Goal: Task Accomplishment & Management: Manage account settings

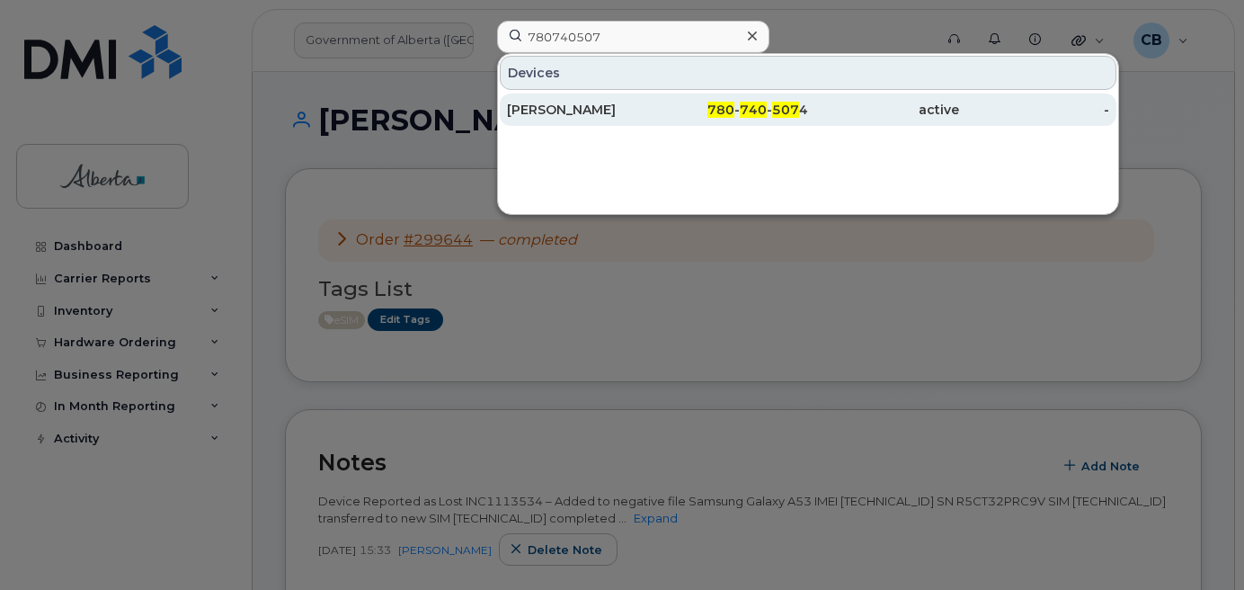
type input "780740507"
click at [546, 102] on div "[PERSON_NAME]" at bounding box center [582, 110] width 151 height 18
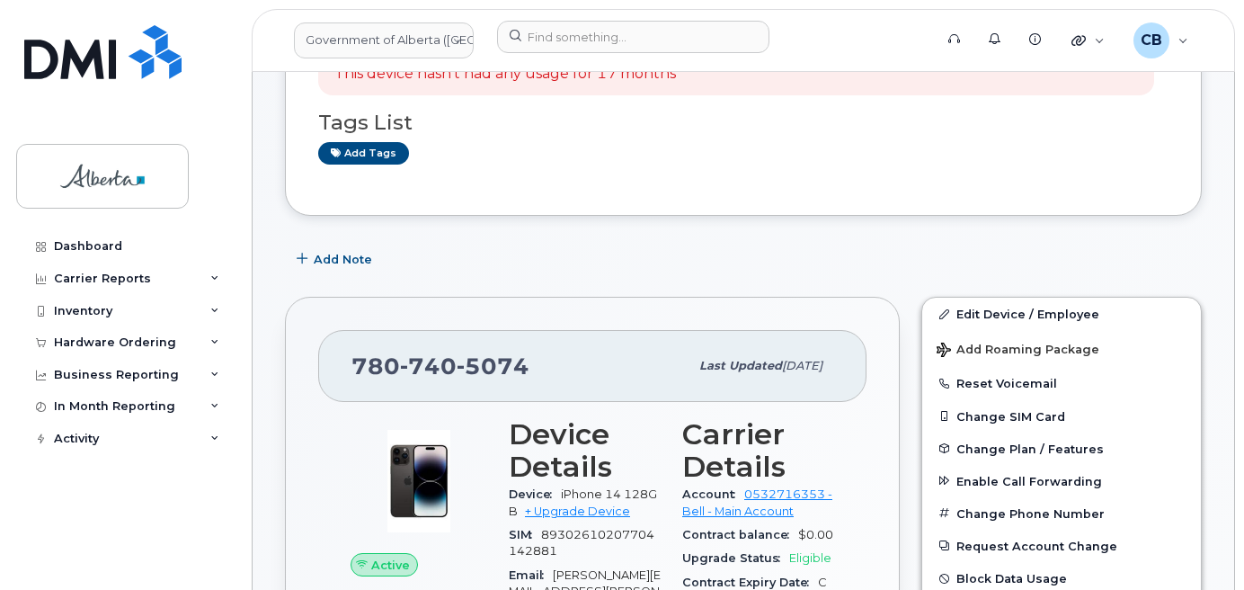
scroll to position [90, 0]
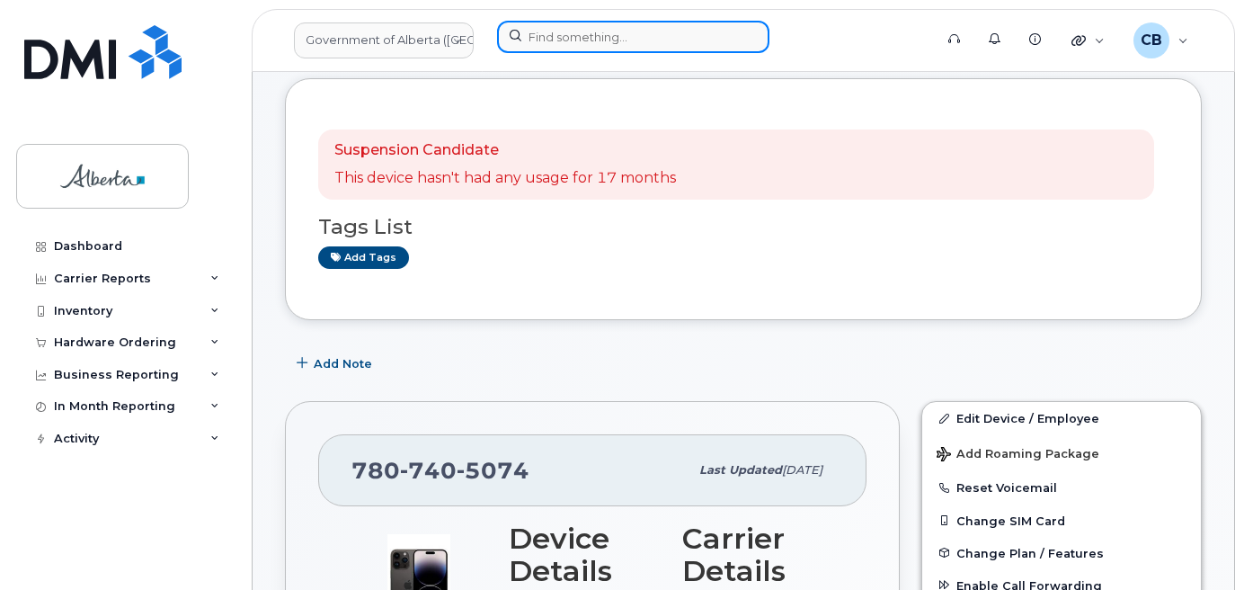
click at [557, 38] on input at bounding box center [633, 37] width 272 height 32
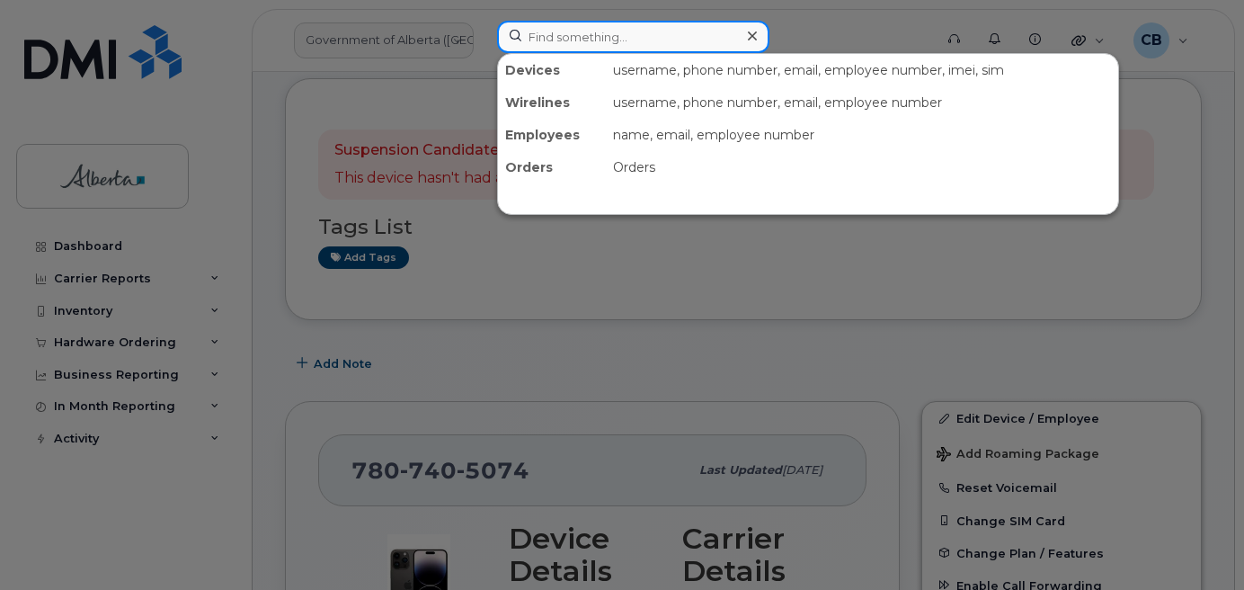
paste input "7809746229"
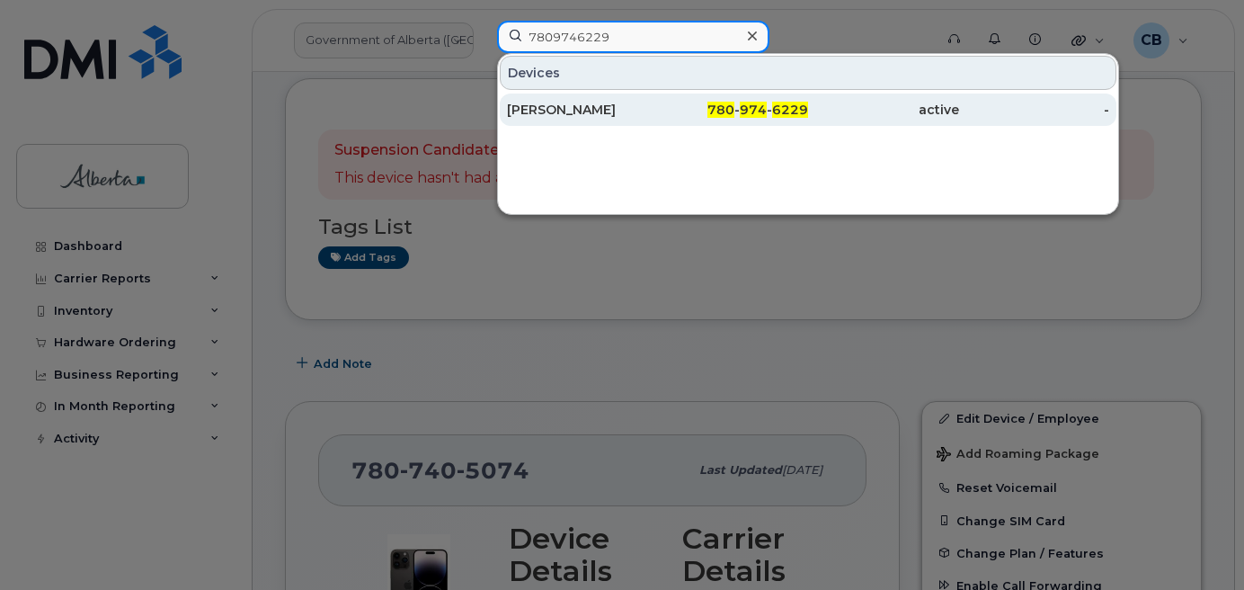
type input "7809746229"
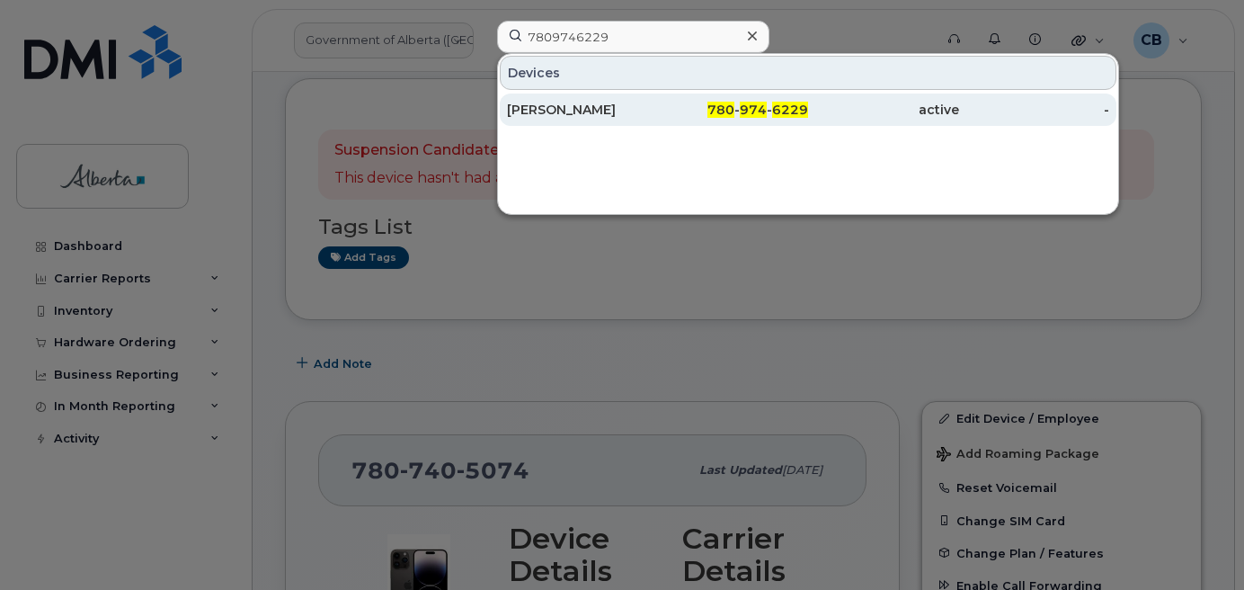
click at [572, 104] on div "Monika Bhardwaj" at bounding box center [582, 110] width 151 height 18
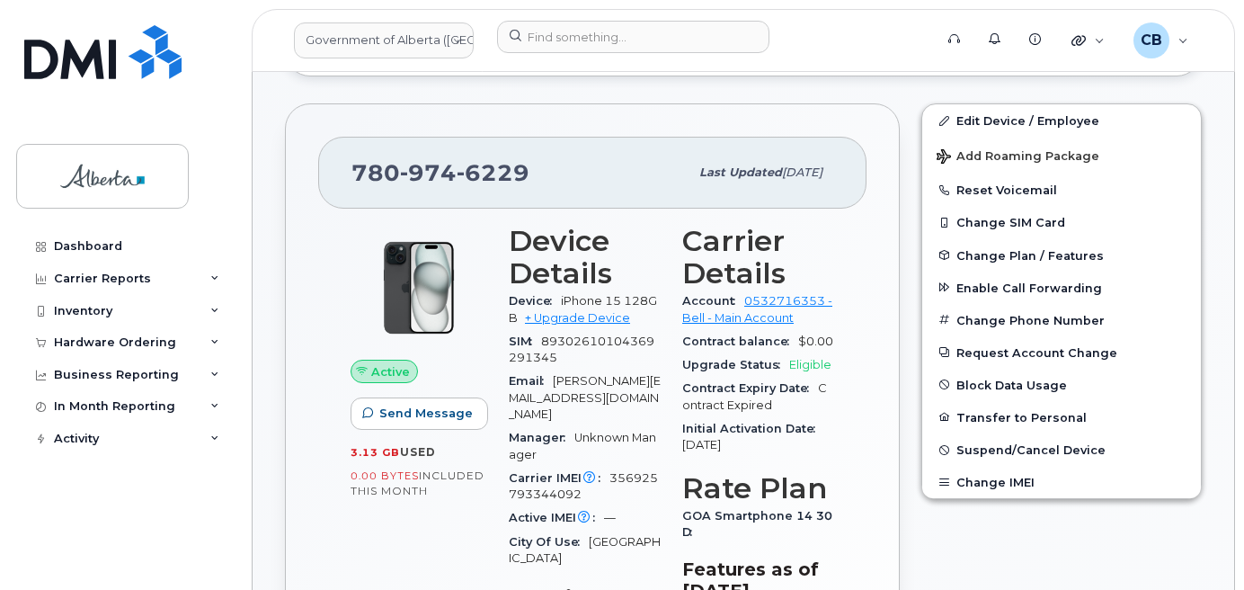
scroll to position [508, 0]
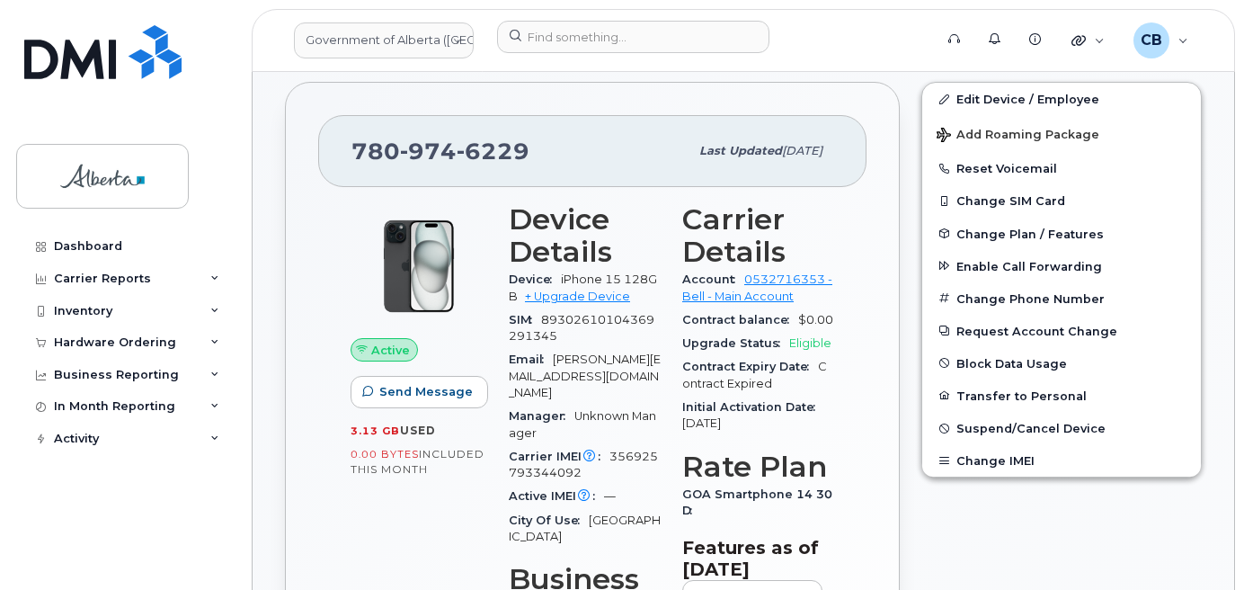
click at [629, 450] on span "356925793344092" at bounding box center [583, 465] width 149 height 30
copy span "356925793344092"
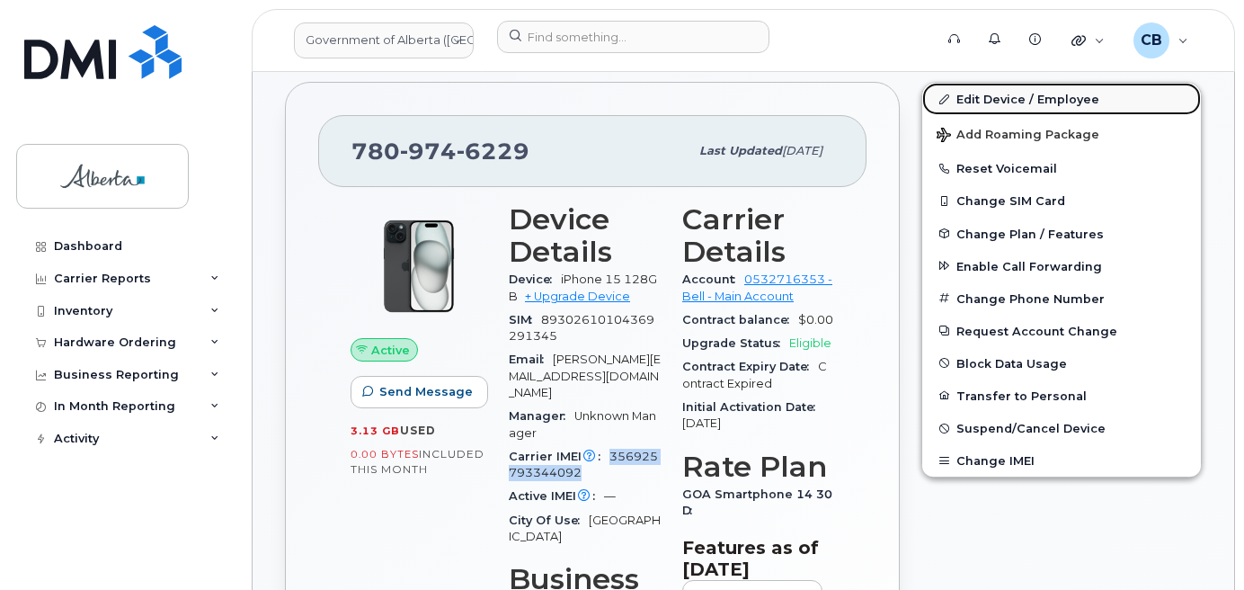
click at [1036, 99] on link "Edit Device / Employee" at bounding box center [1062, 99] width 279 height 32
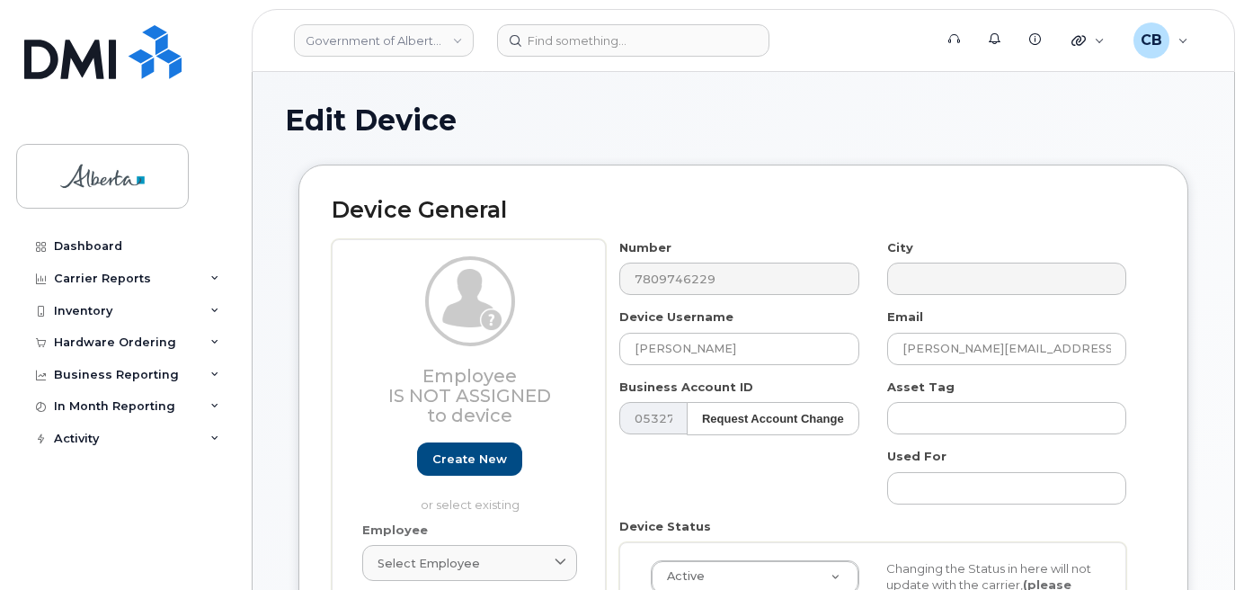
select select "4120335"
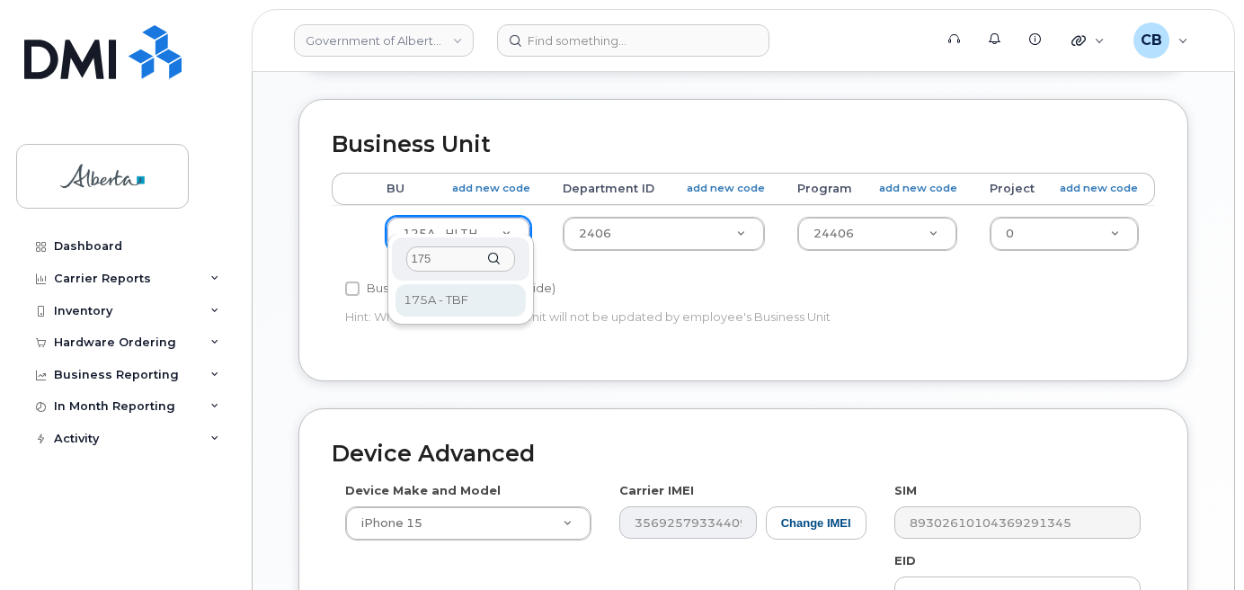
type input "175"
select select "4749753"
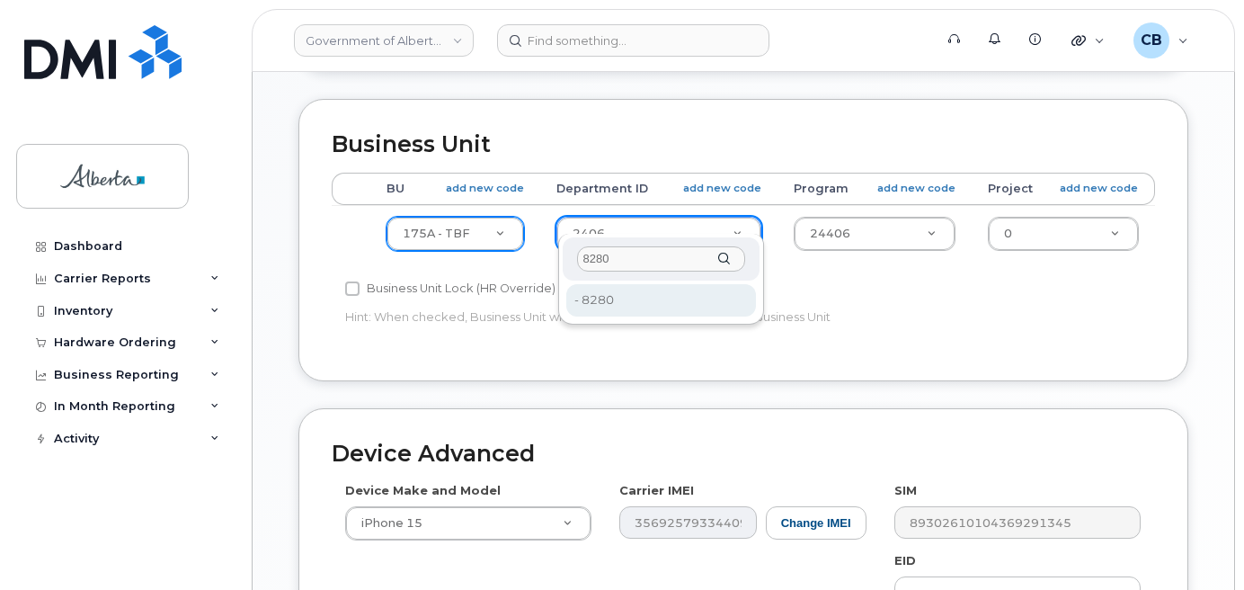
type input "8280"
type input "4751982"
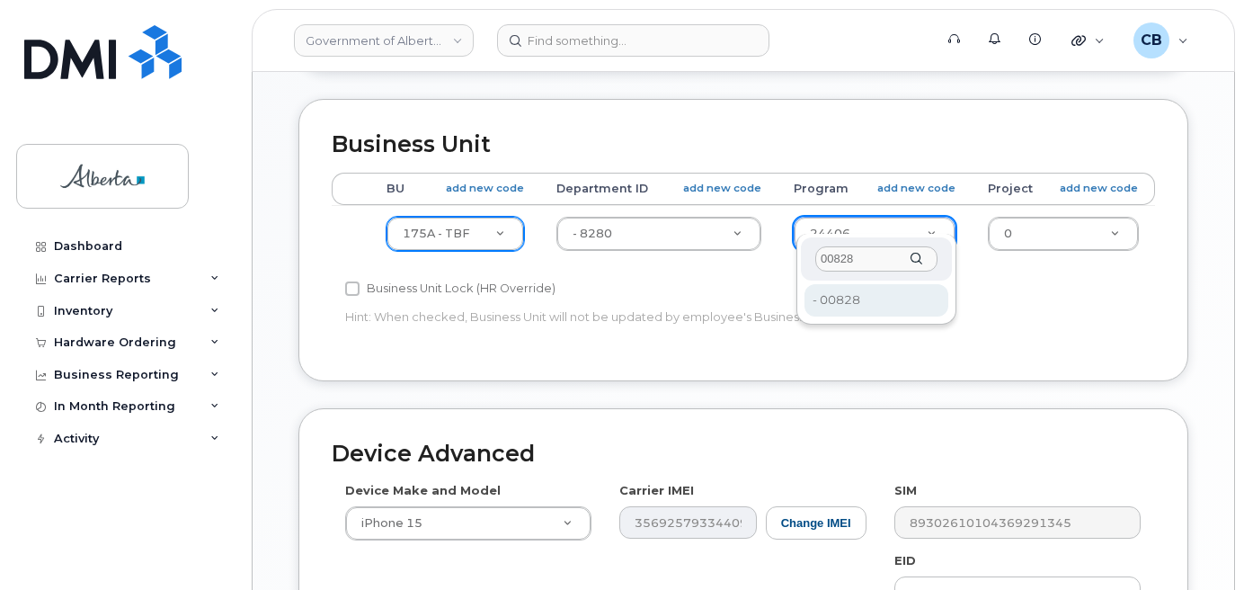
type input "00828"
type input "4753196"
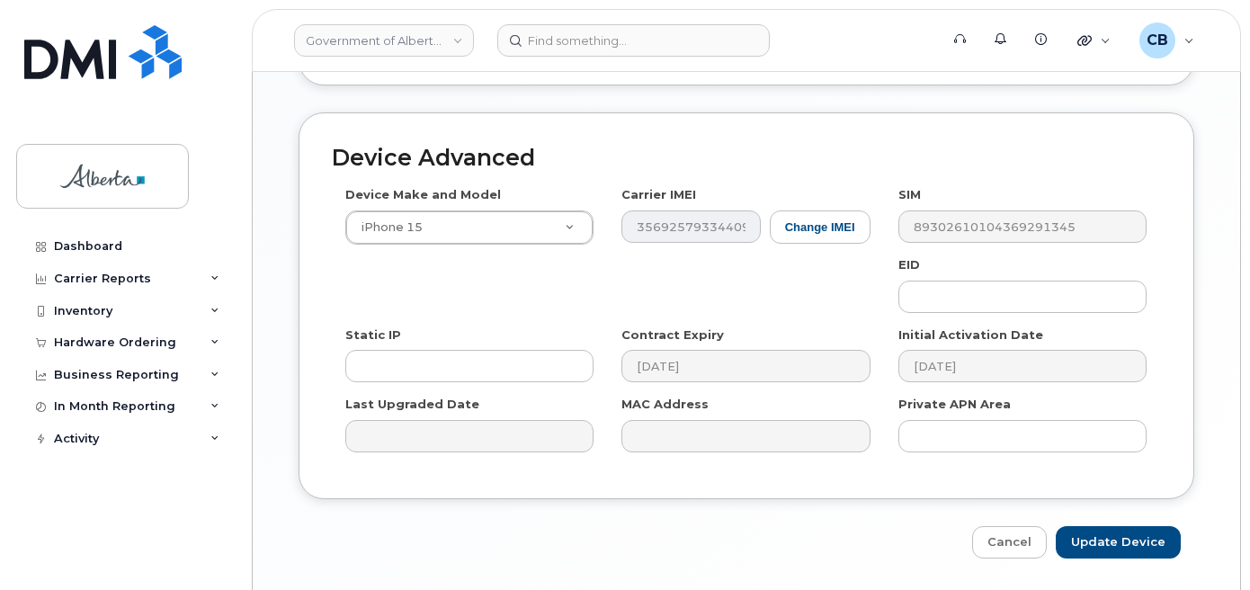
scroll to position [1041, 0]
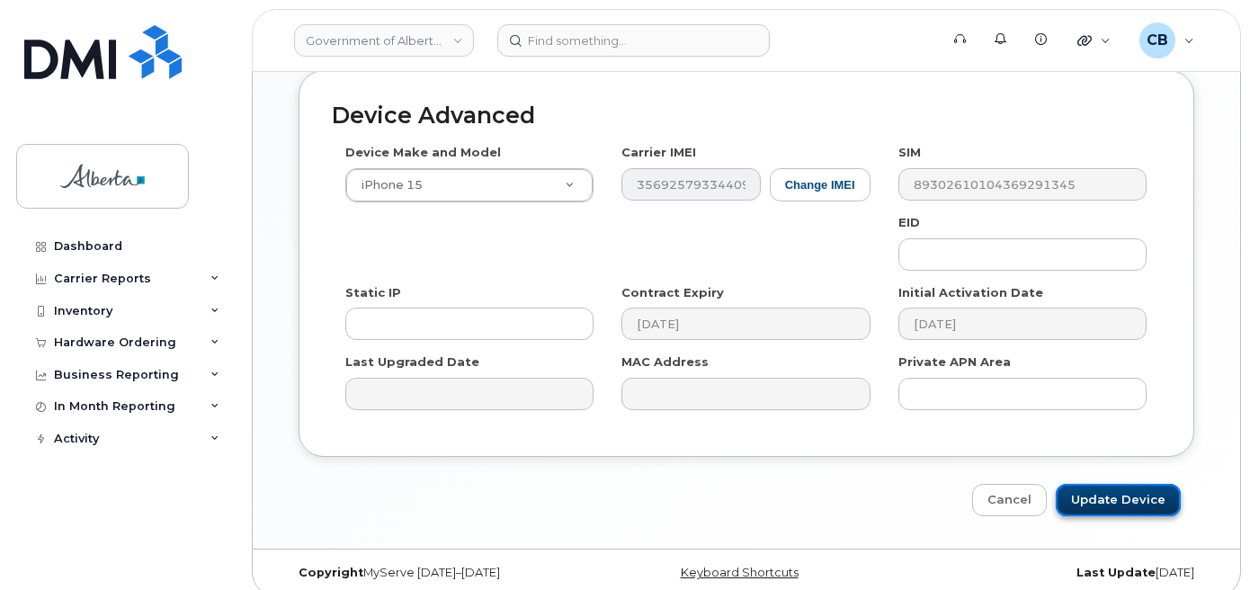
click at [1111, 484] on input "Update Device" at bounding box center [1118, 500] width 125 height 33
type input "Saving..."
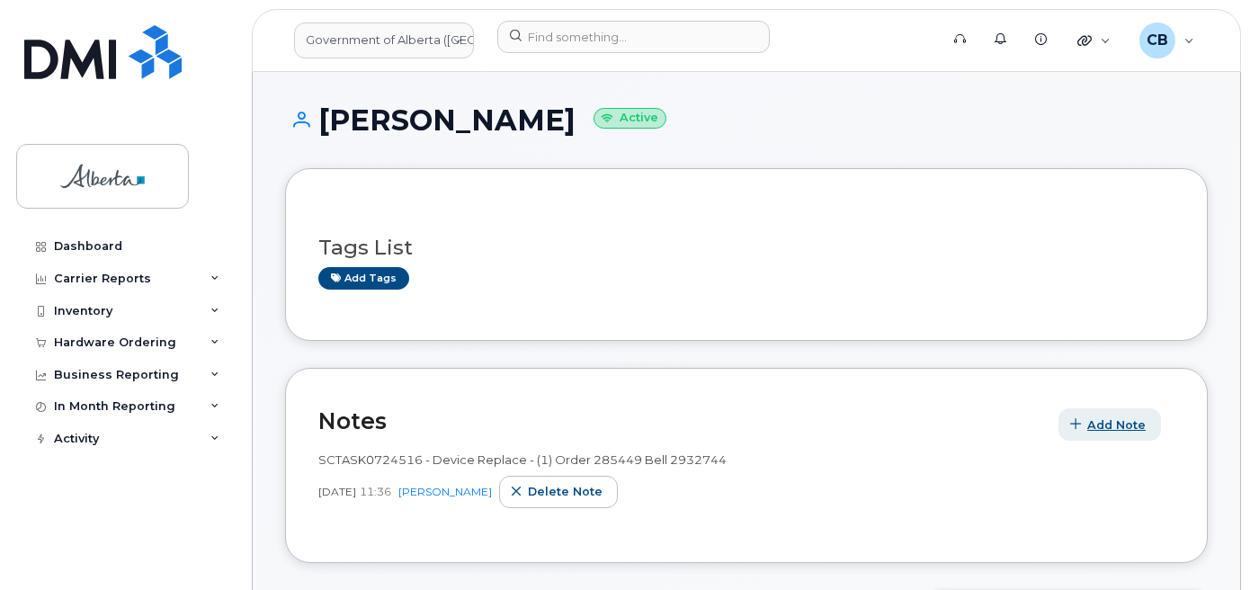
click at [1109, 423] on span "Add Note" at bounding box center [1116, 424] width 58 height 17
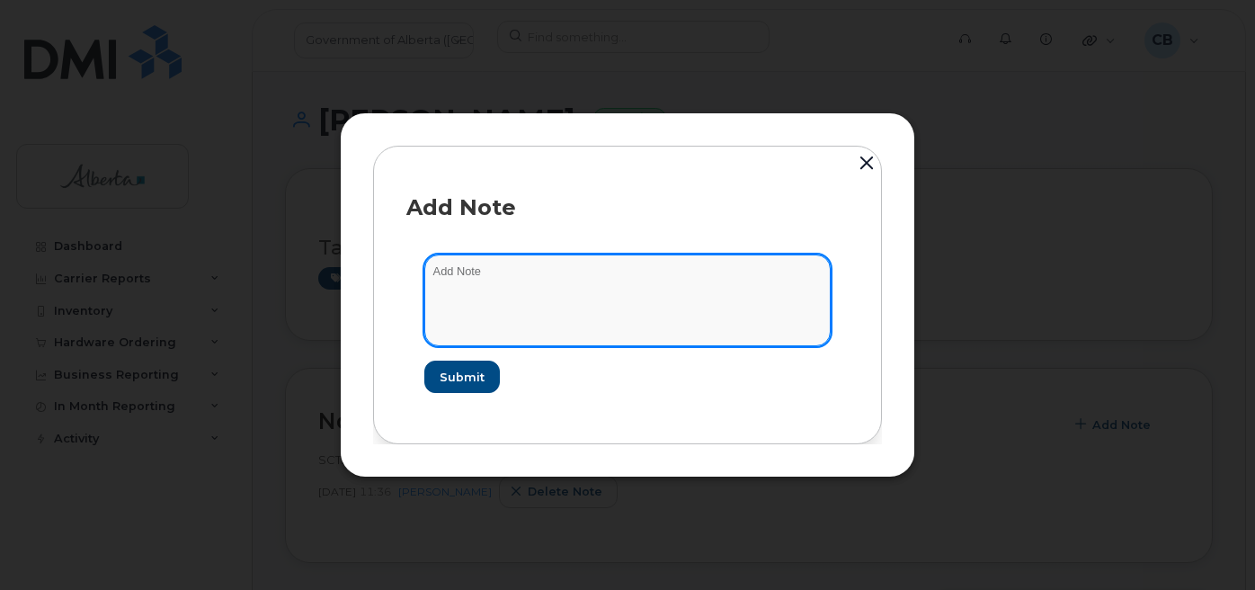
click at [454, 263] on textarea at bounding box center [627, 300] width 406 height 92
paste textarea "SCTASK0843025"
paste textarea "Plan transfer to new business area, updated the financial codes."
click at [620, 271] on textarea "SCTASK0843025-Plan transfer to new business area, updated the financial codes." at bounding box center [627, 300] width 406 height 92
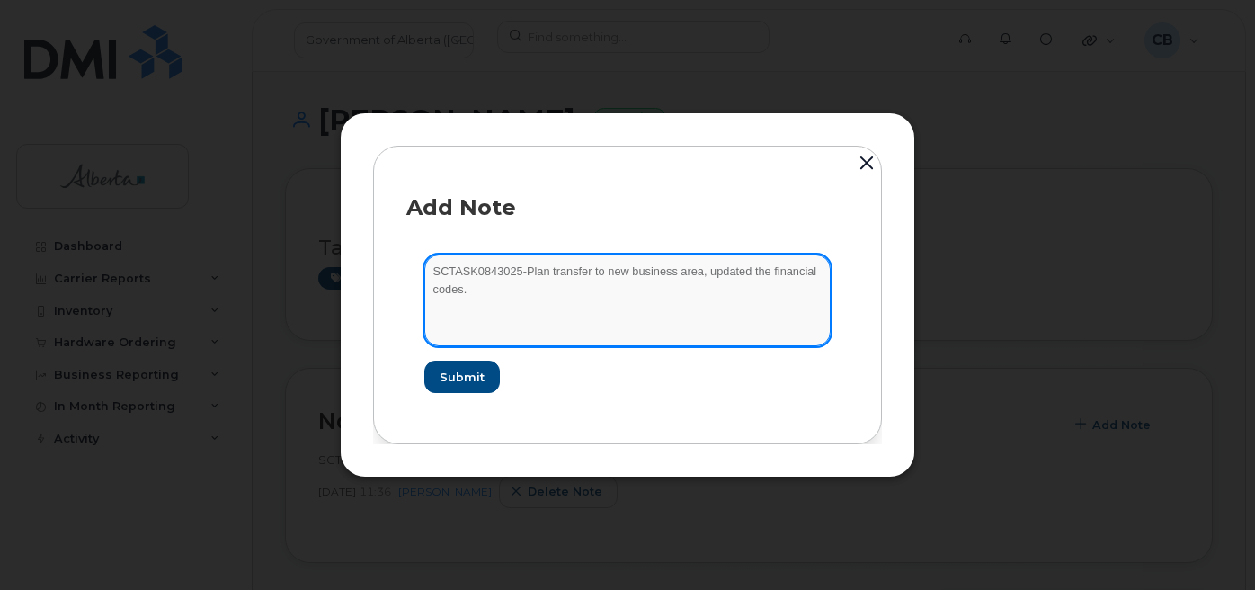
click at [669, 272] on textarea "SCTASK0843025-Plan transfer to new business area, updated the financial codes." at bounding box center [627, 300] width 406 height 92
type textarea "SCTASK0843025-Plan transfer to new ministry, updated the financial codes."
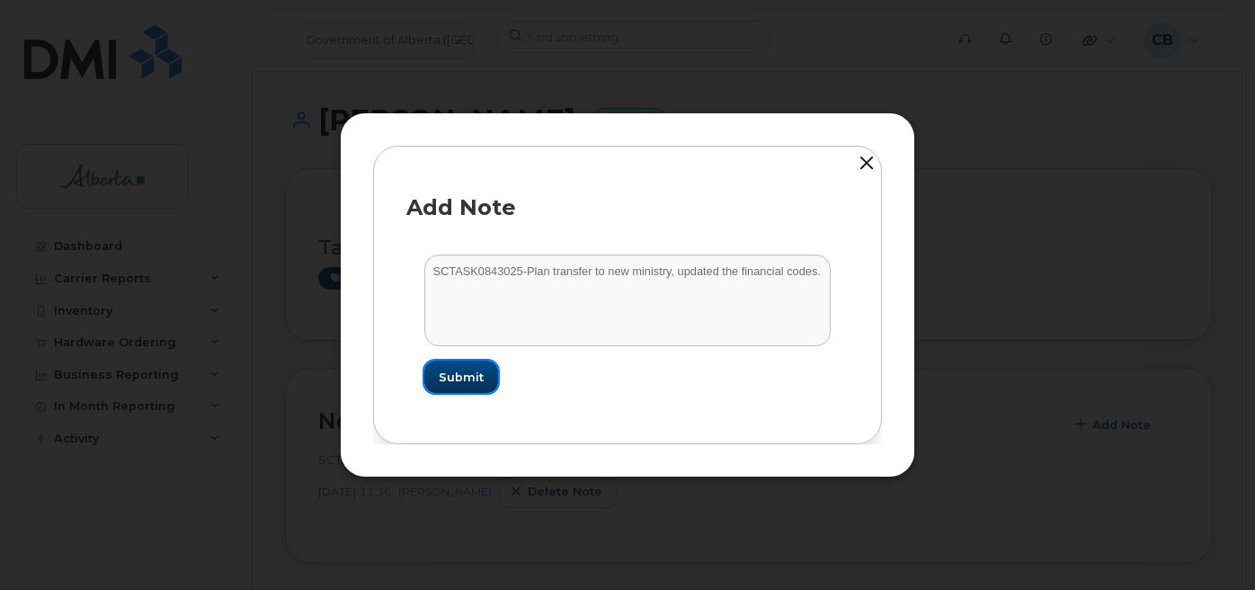
click at [473, 387] on button "Submit" at bounding box center [461, 377] width 74 height 32
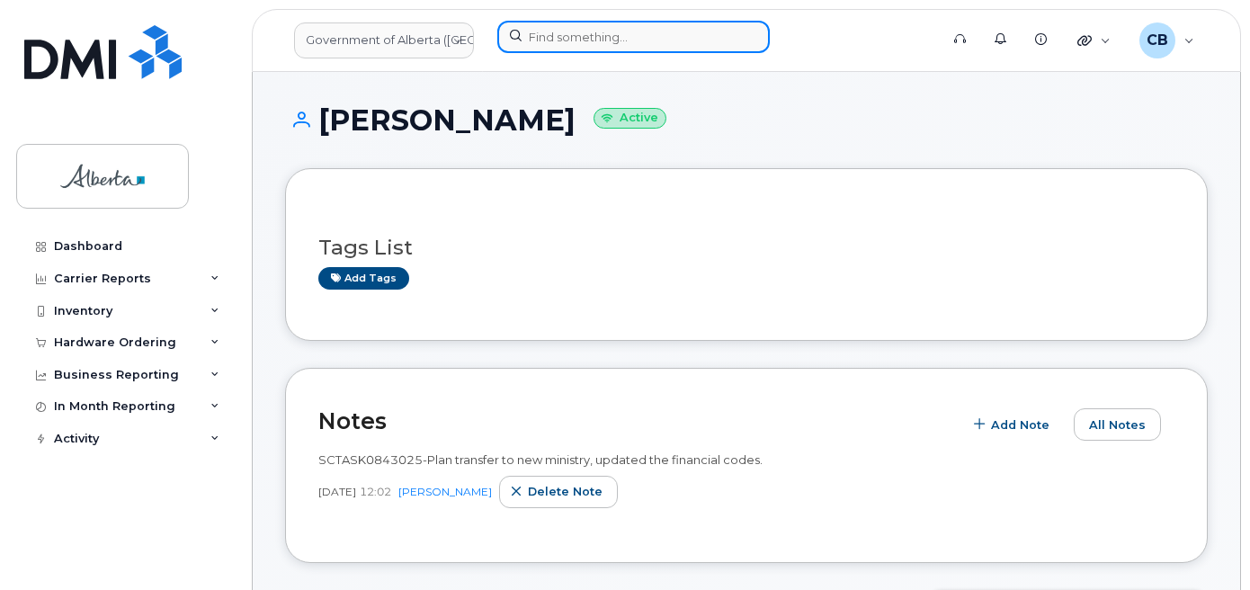
click at [607, 35] on input at bounding box center [633, 37] width 272 height 32
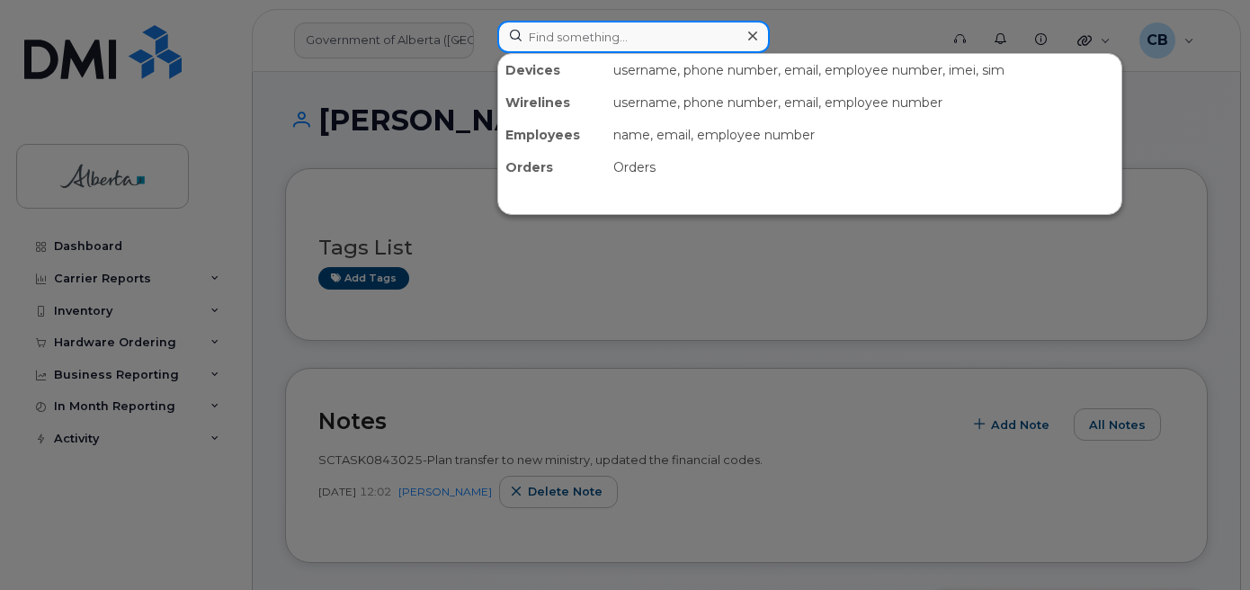
paste input "5873857148"
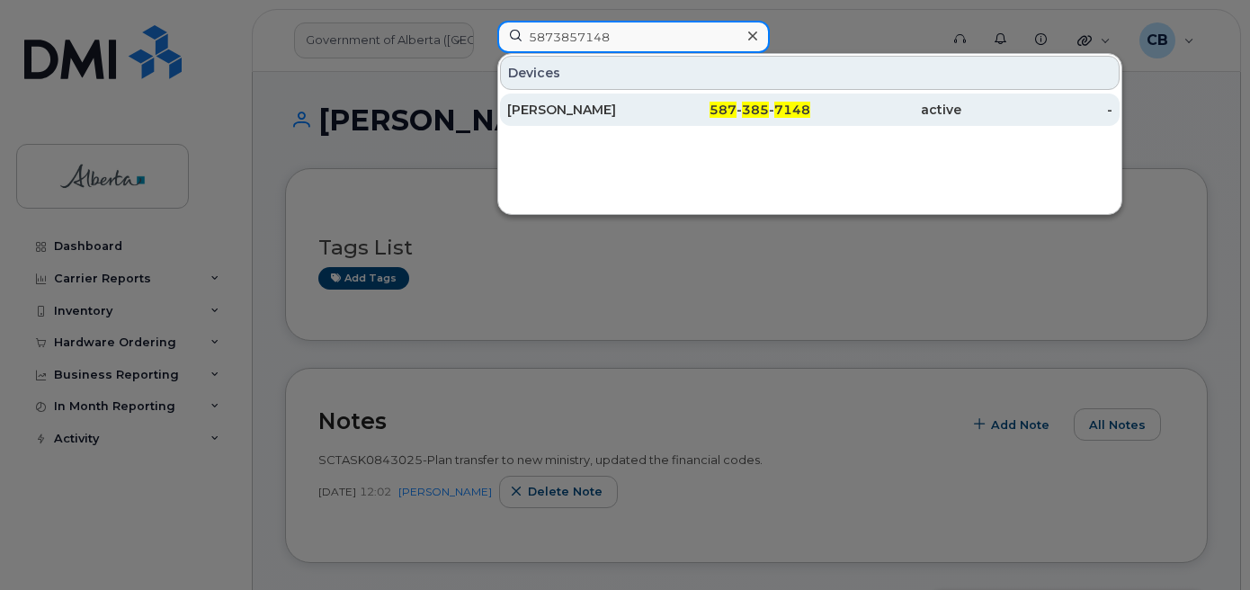
type input "5873857148"
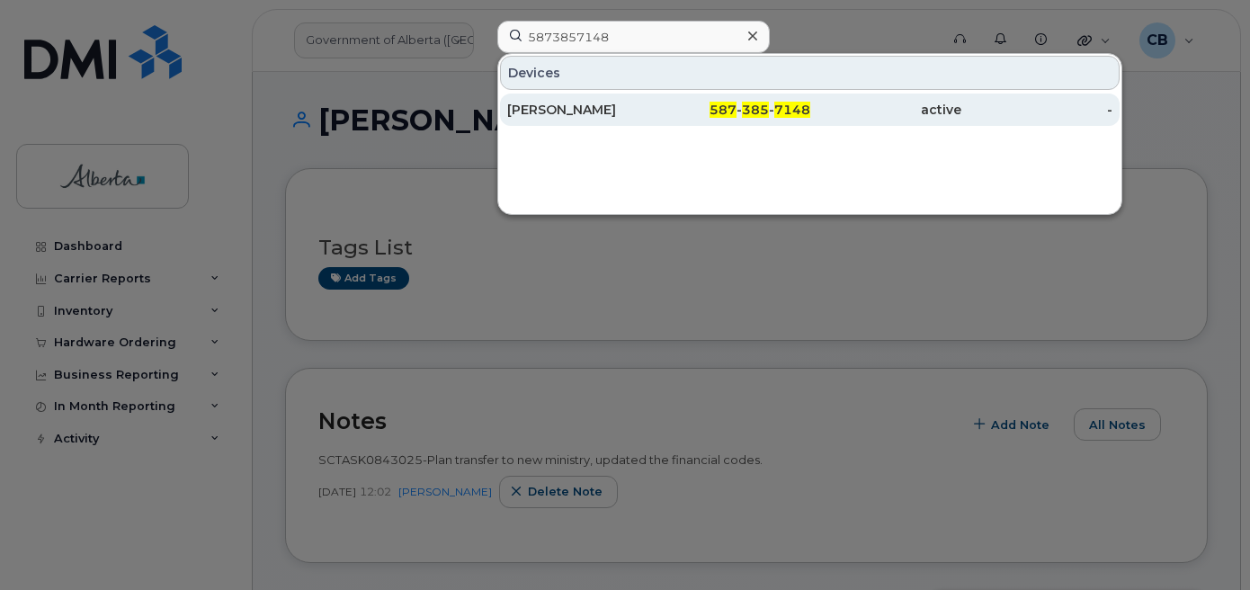
click at [582, 105] on div "[PERSON_NAME]" at bounding box center [582, 110] width 151 height 18
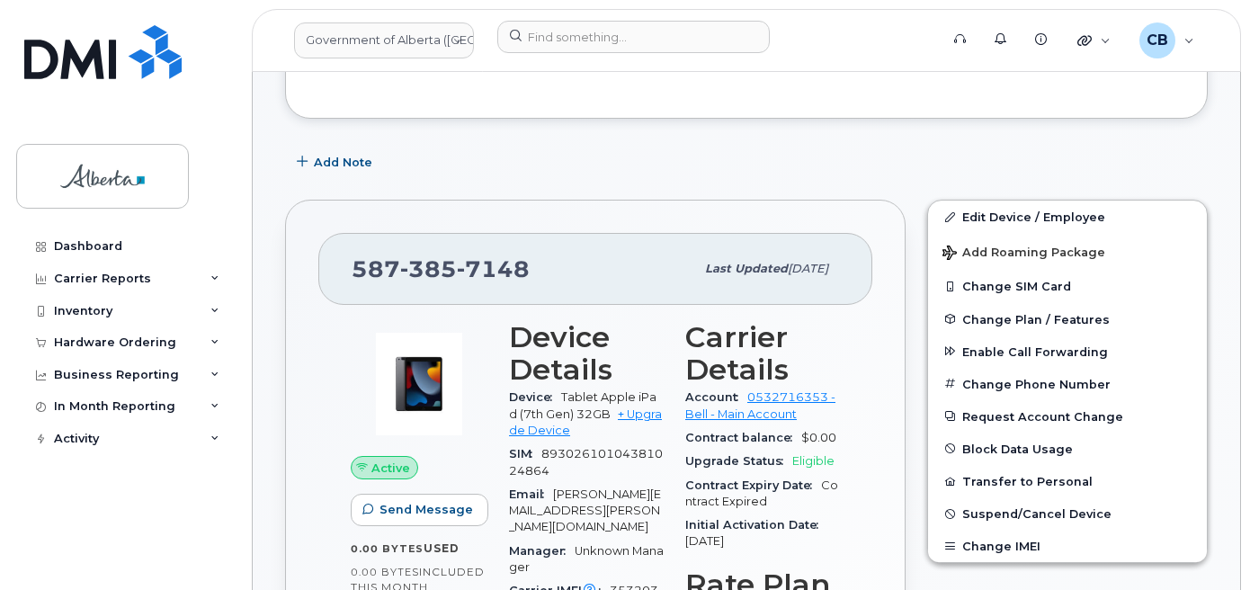
scroll to position [450, 0]
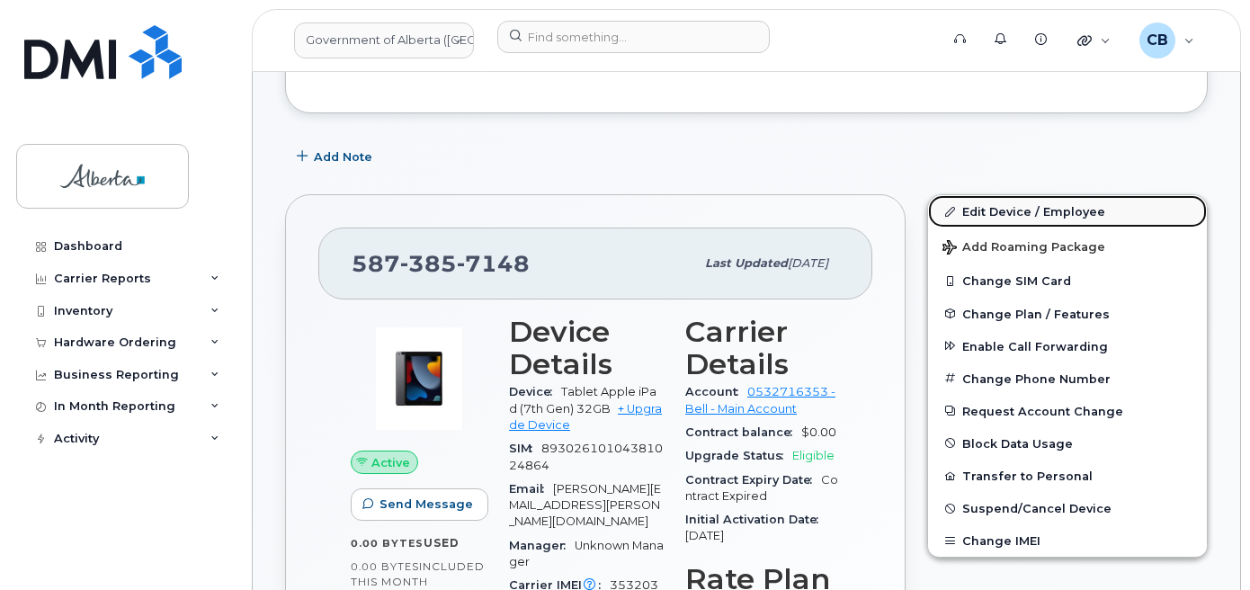
click at [989, 206] on link "Edit Device / Employee" at bounding box center [1067, 211] width 279 height 32
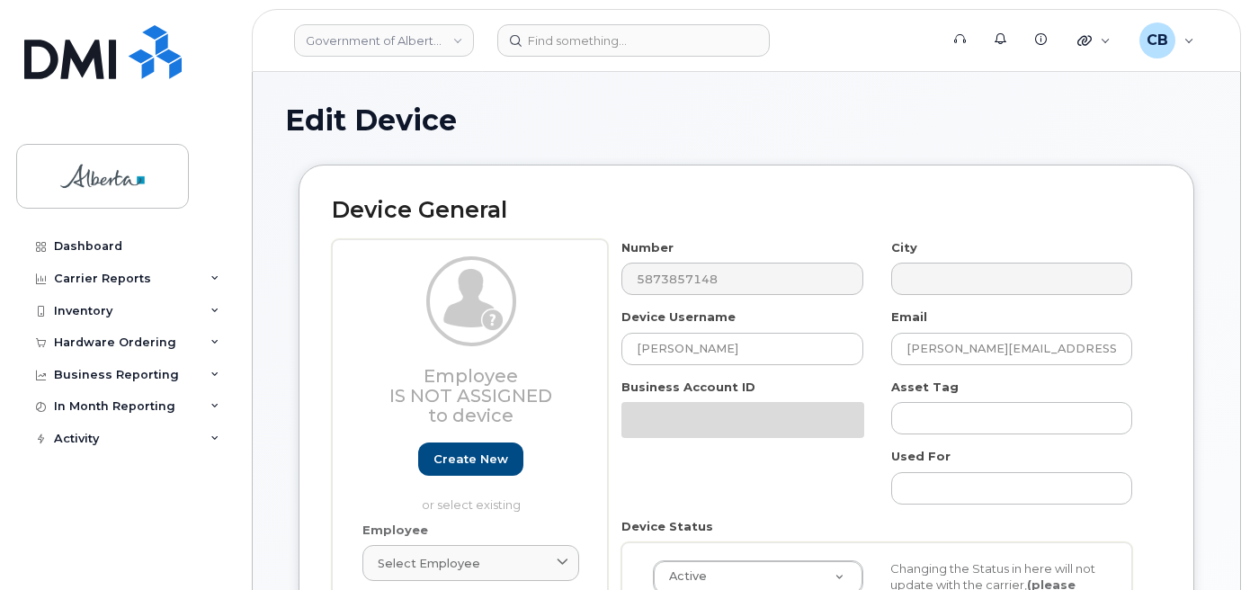
select select "4120335"
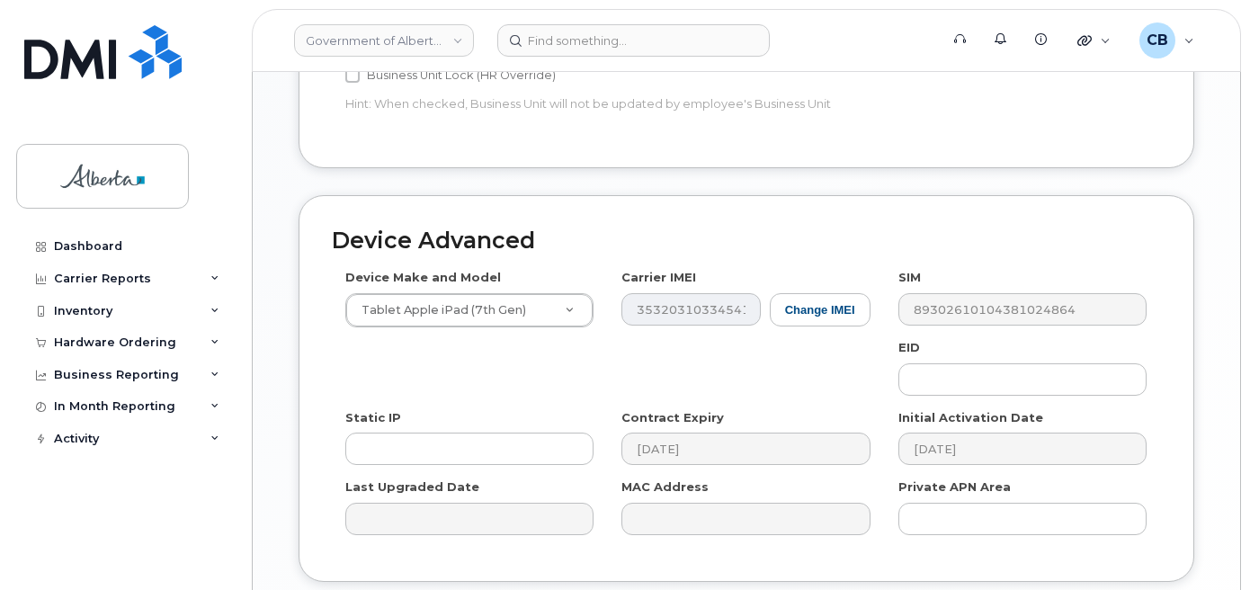
scroll to position [924, 0]
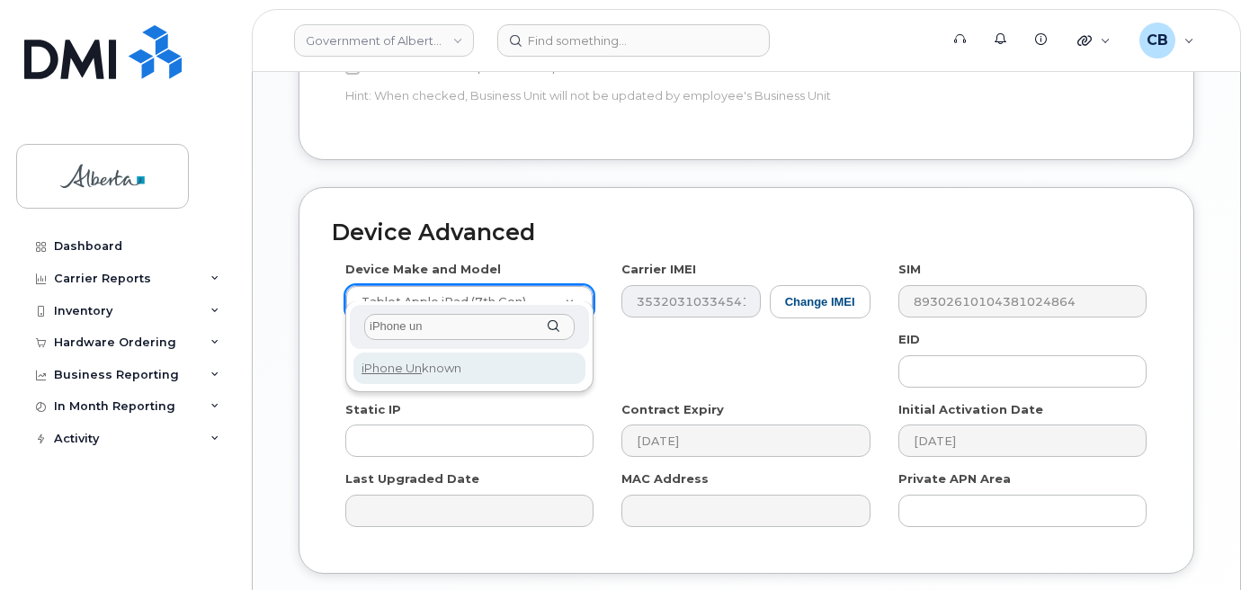
type input "iPhone un"
select select "185"
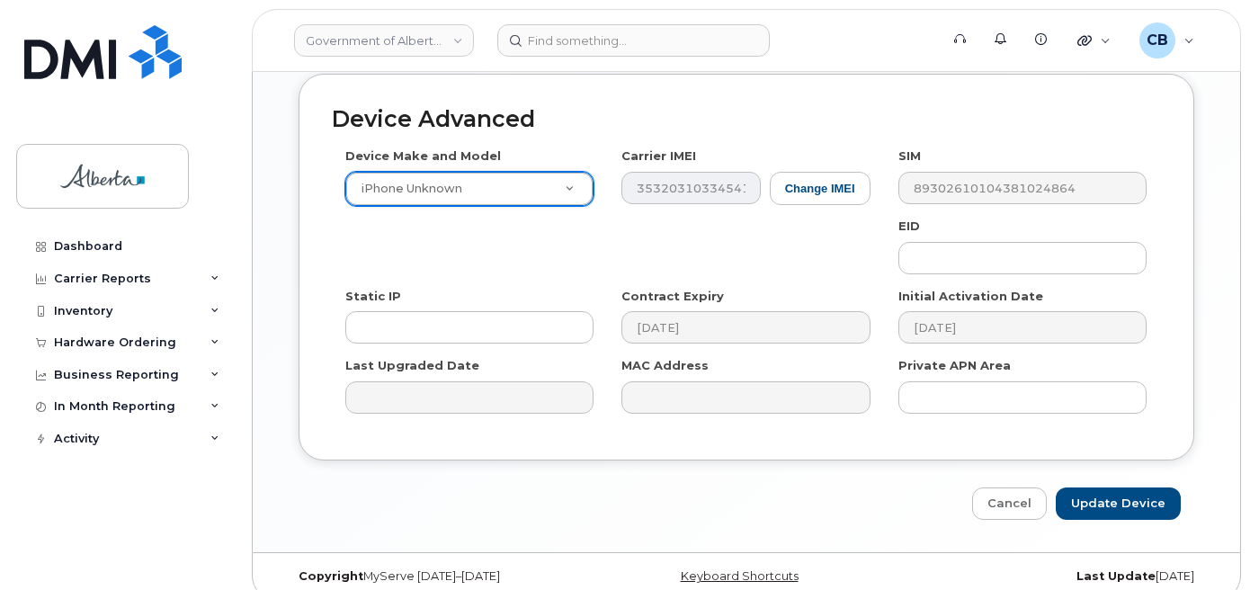
scroll to position [1041, 0]
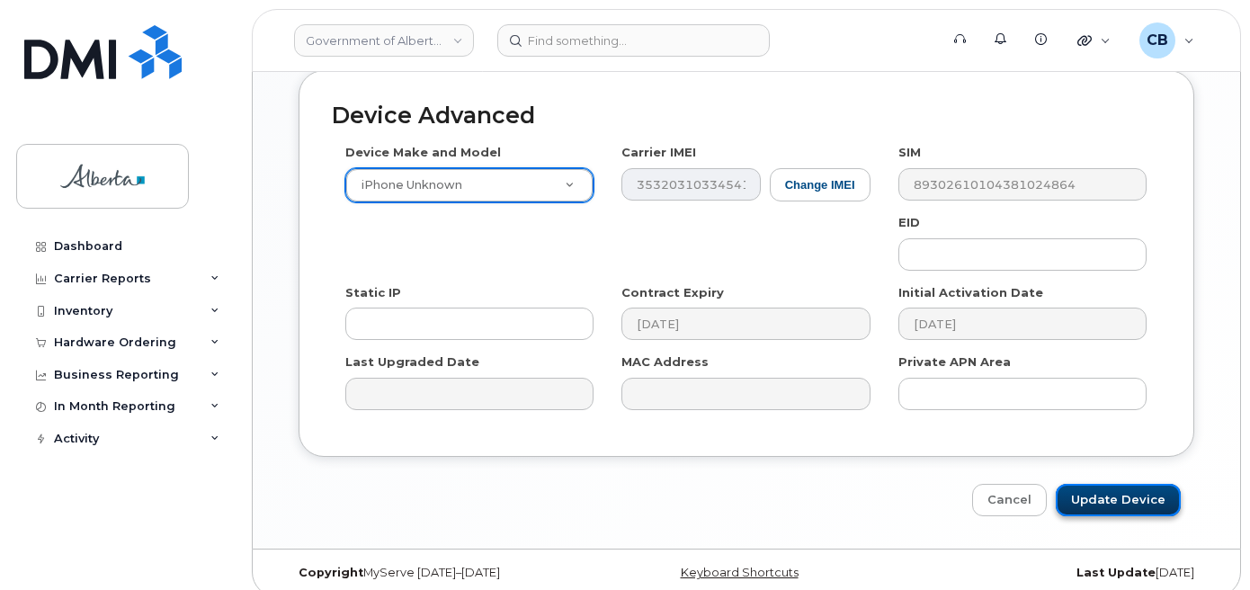
click at [1119, 484] on input "Update Device" at bounding box center [1118, 500] width 125 height 33
type input "Saving..."
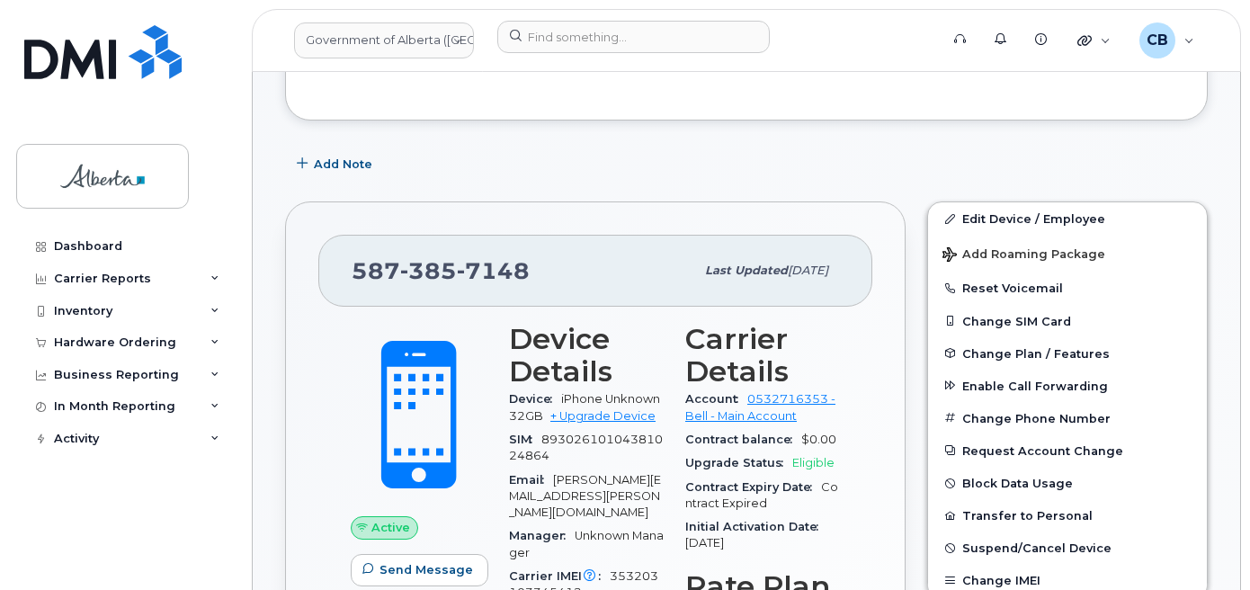
scroll to position [450, 0]
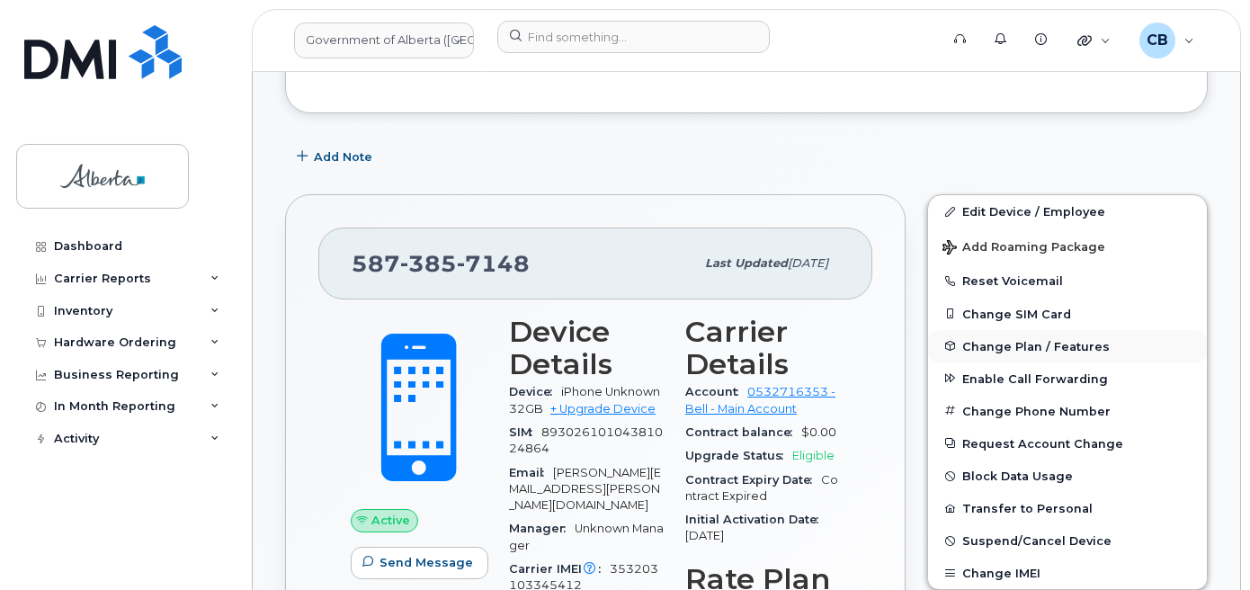
click at [1004, 345] on span "Change Plan / Features" at bounding box center [1035, 345] width 147 height 13
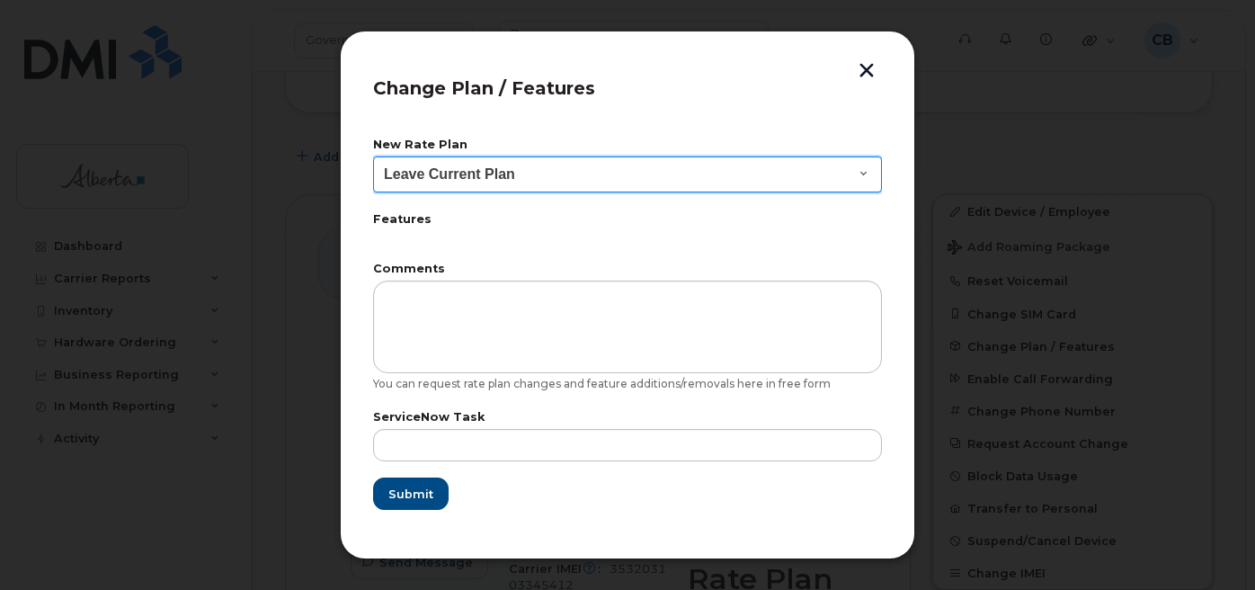
click at [864, 165] on select "Leave Current Plan GOA - Voice Plan 5 GOA Smartphone 14 30D GOA Unlimited Smart…" at bounding box center [627, 174] width 509 height 36
select select "2483362"
click at [373, 156] on select "Leave Current Plan GOA - Voice Plan 5 GOA Smartphone 14 30D GOA Unlimited Smart…" at bounding box center [627, 174] width 509 height 36
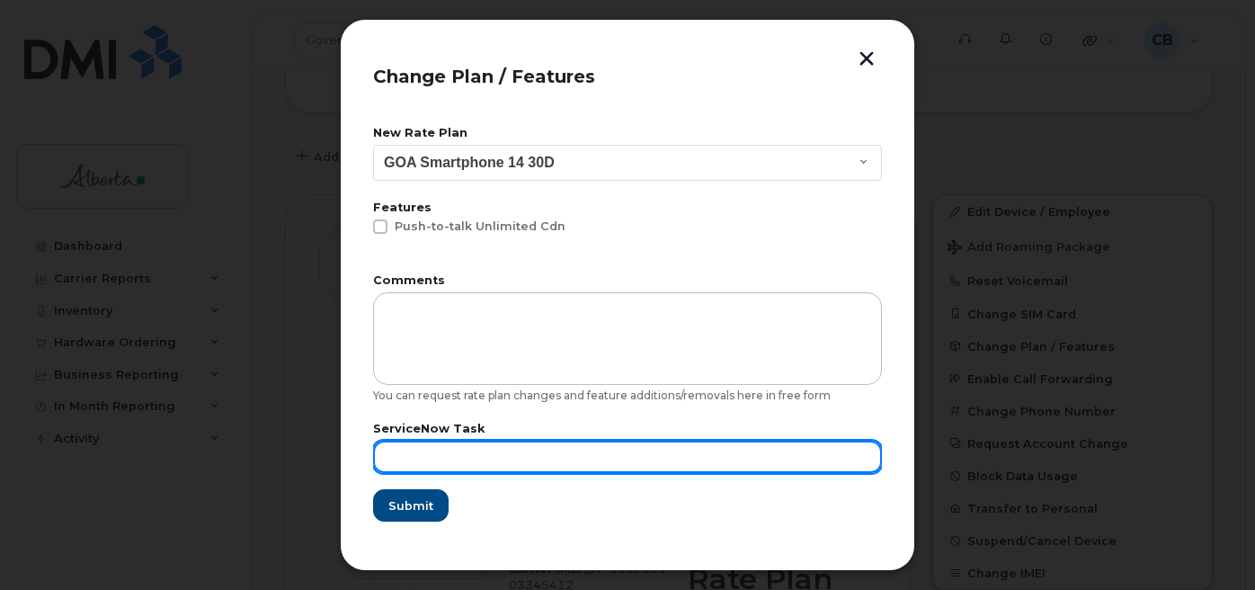
click at [416, 450] on input "text" at bounding box center [627, 457] width 509 height 32
paste input "SCTASK0841575"
type input "SCTASK0841575"
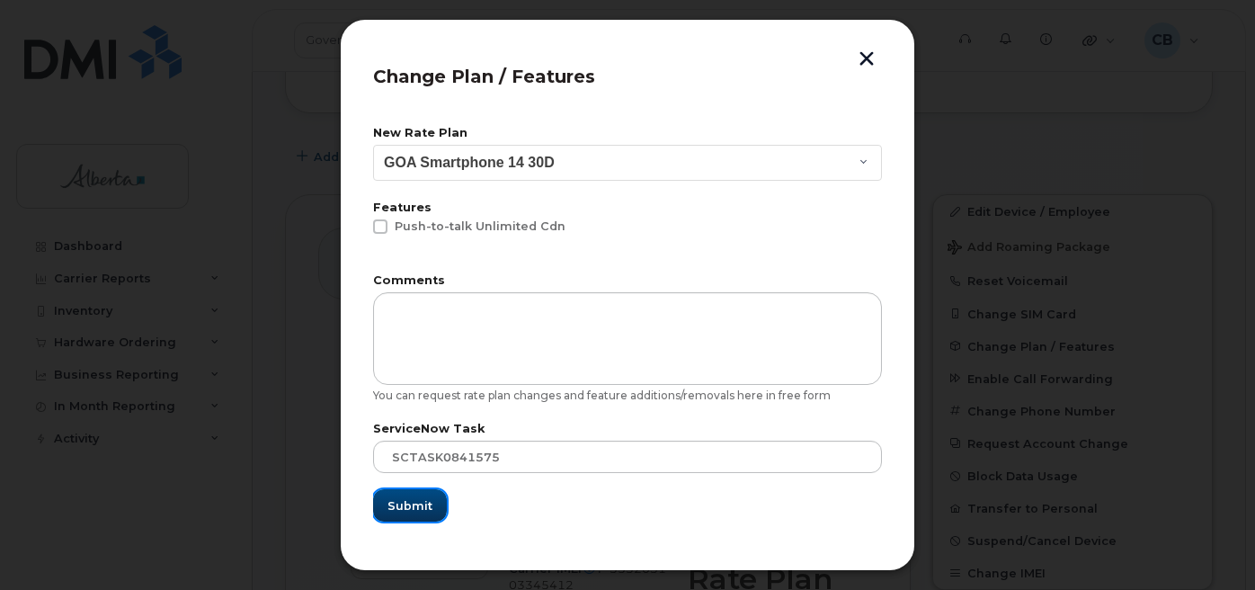
click at [411, 501] on span "Submit" at bounding box center [410, 505] width 45 height 17
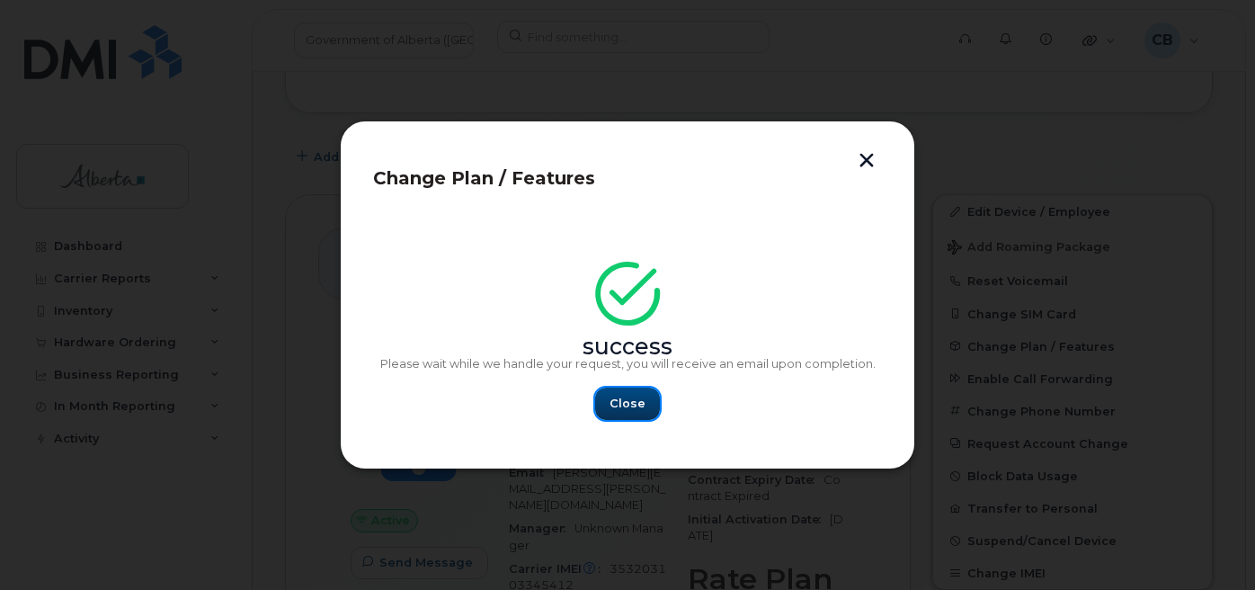
click at [611, 397] on button "Close" at bounding box center [627, 404] width 65 height 32
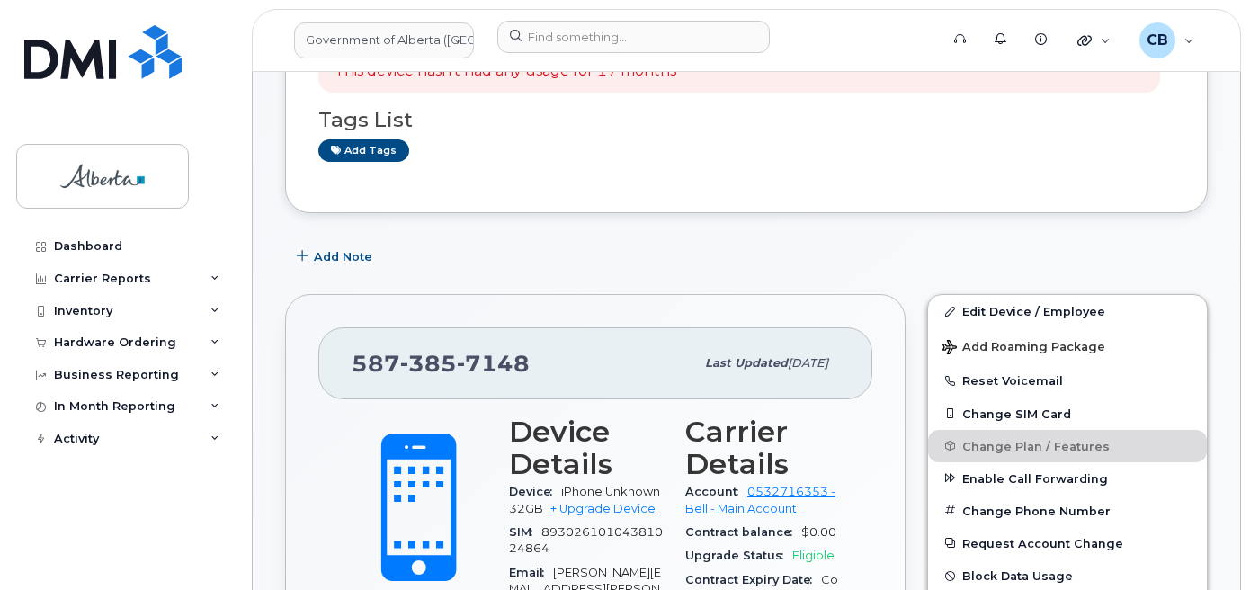
scroll to position [270, 0]
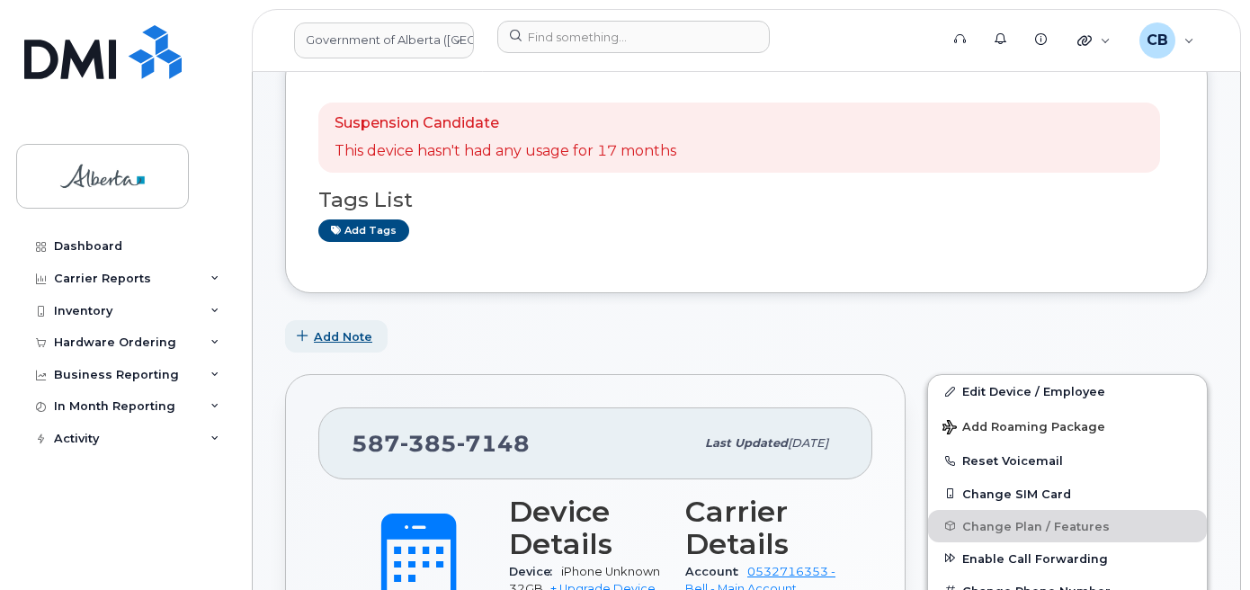
click at [333, 333] on span "Add Note" at bounding box center [343, 336] width 58 height 17
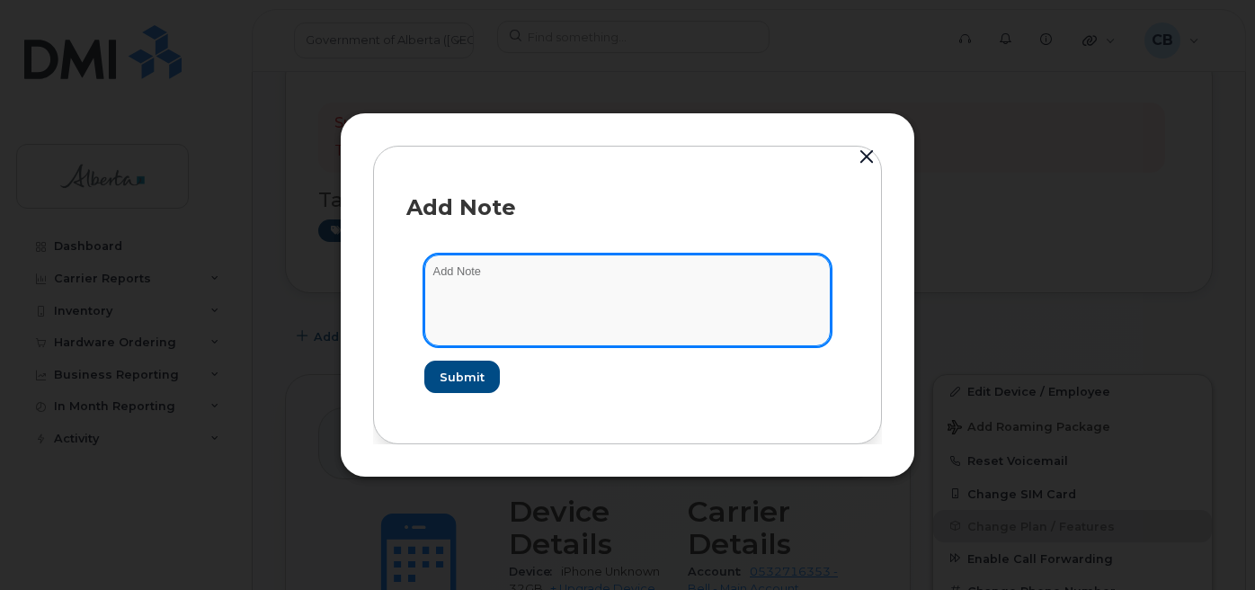
click at [459, 271] on textarea at bounding box center [627, 300] width 406 height 92
paste textarea "SCTASK0841575"
type textarea "SCTASK0841575-changed plan from data to voice and data."
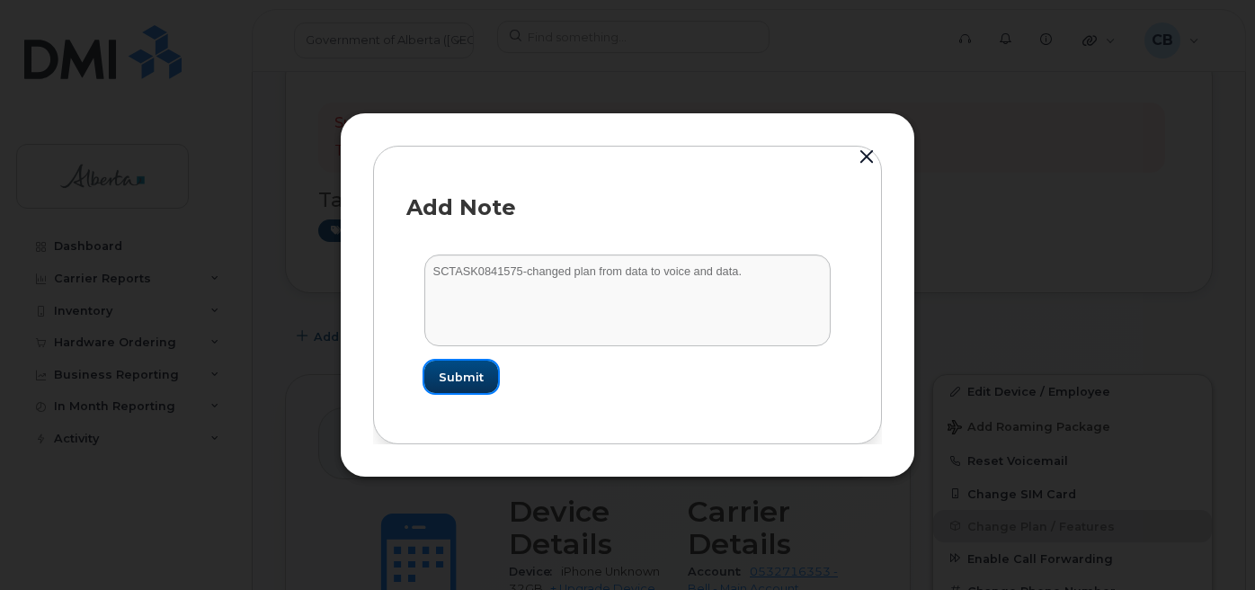
click at [477, 378] on span "Submit" at bounding box center [461, 377] width 45 height 17
